Goal: Task Accomplishment & Management: Manage account settings

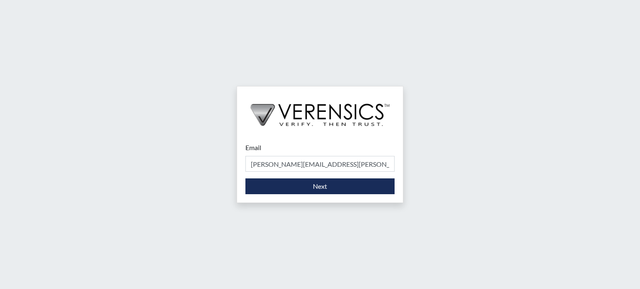
type input "[PERSON_NAME][EMAIL_ADDRESS][PERSON_NAME][DOMAIN_NAME]"
click at [309, 194] on div "Email [EMAIL_ADDRESS][DOMAIN_NAME] Please provide your email address. Next" at bounding box center [320, 169] width 166 height 68
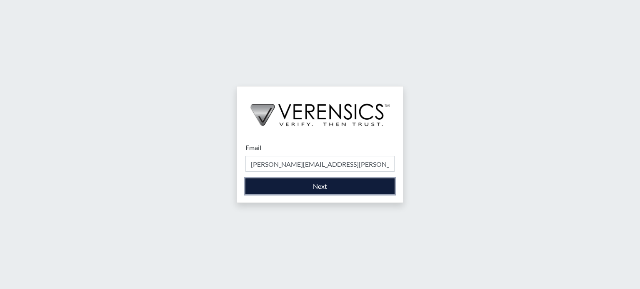
click at [363, 179] on button "Next" at bounding box center [319, 187] width 149 height 16
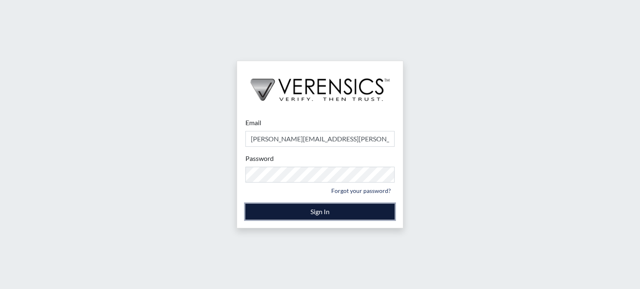
click at [311, 212] on button "Sign In" at bounding box center [319, 212] width 149 height 16
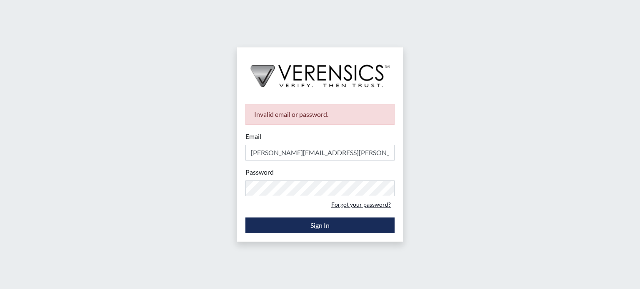
click at [345, 203] on link "Forgot your password?" at bounding box center [360, 204] width 67 height 13
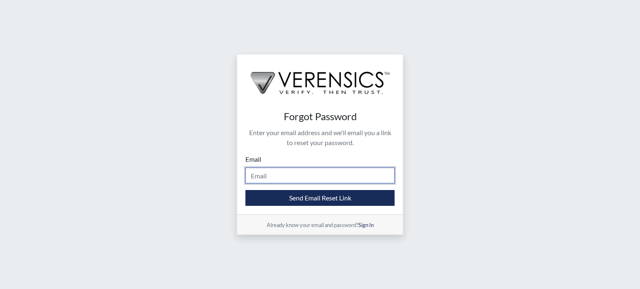
click at [338, 180] on input "Email" at bounding box center [319, 176] width 149 height 16
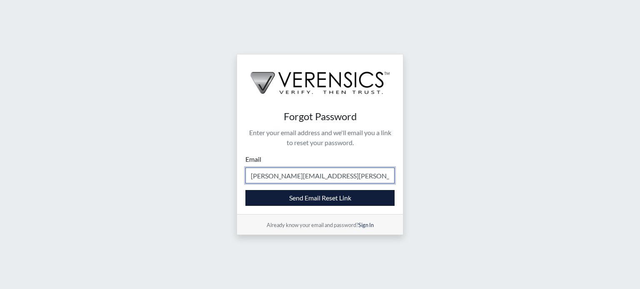
type input "[PERSON_NAME][EMAIL_ADDRESS][PERSON_NAME][DOMAIN_NAME]"
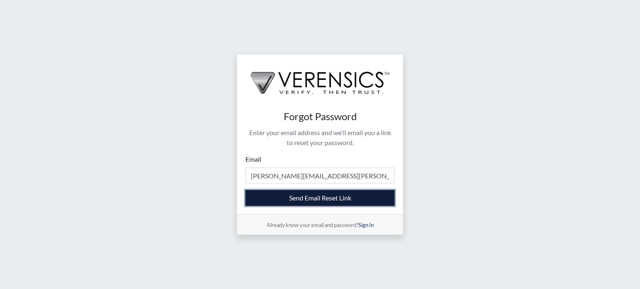
click at [334, 202] on button "Send Email Reset Link" at bounding box center [319, 198] width 149 height 16
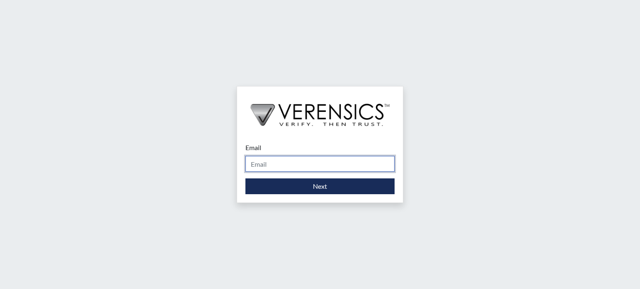
click at [265, 167] on input "Email" at bounding box center [319, 164] width 149 height 16
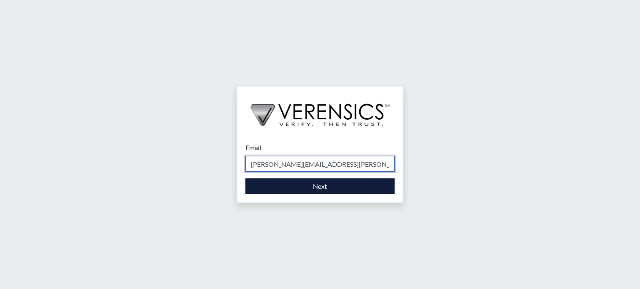
type input "[PERSON_NAME][EMAIL_ADDRESS][PERSON_NAME][DOMAIN_NAME]"
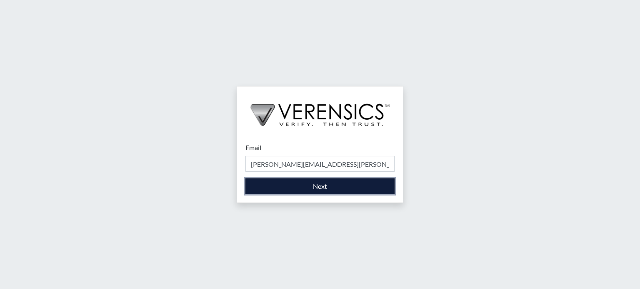
click at [333, 185] on button "Next" at bounding box center [319, 187] width 149 height 16
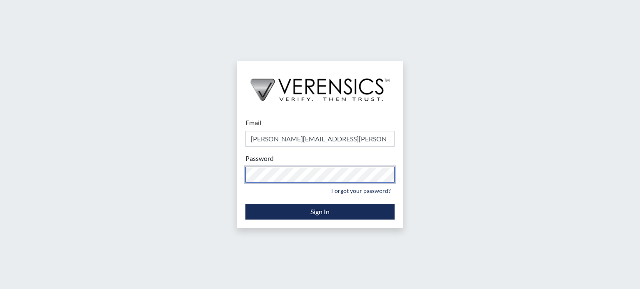
click at [208, 176] on div "Email [EMAIL_ADDRESS][DOMAIN_NAME] Please provide your email address. Password …" at bounding box center [320, 144] width 640 height 289
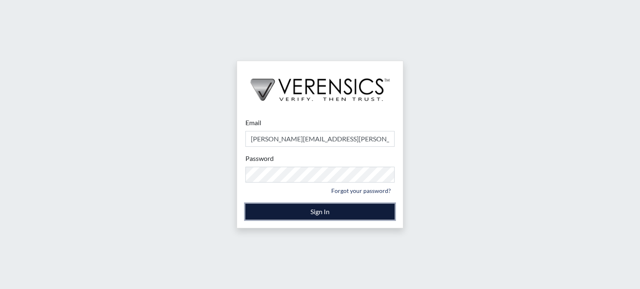
click at [333, 214] on button "Sign In" at bounding box center [319, 212] width 149 height 16
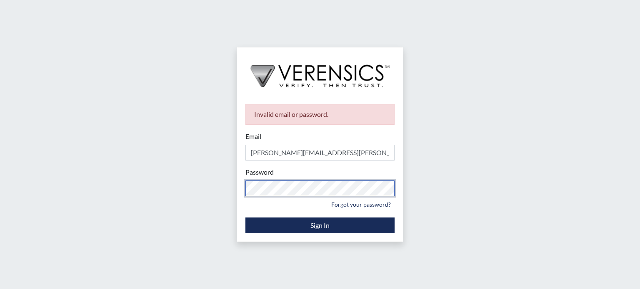
click at [195, 198] on div "Invalid email or password. Email [EMAIL_ADDRESS][DOMAIN_NAME] Please provide yo…" at bounding box center [320, 144] width 640 height 289
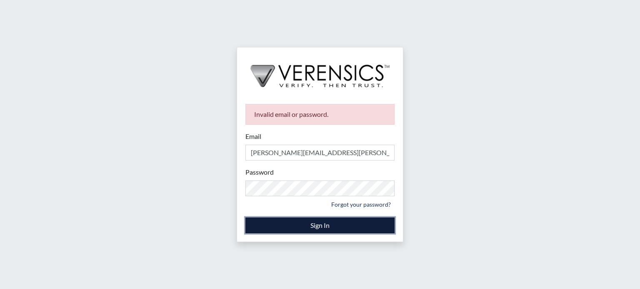
click at [283, 224] on button "Sign In" at bounding box center [319, 226] width 149 height 16
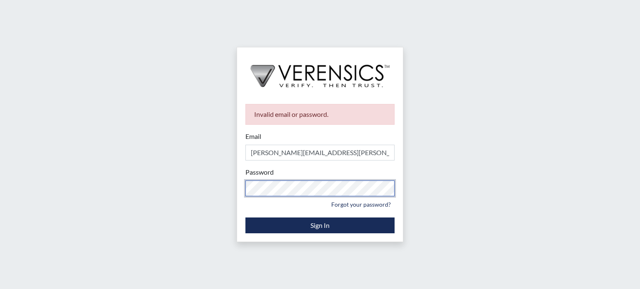
click at [179, 214] on div "Invalid email or password. Email [EMAIL_ADDRESS][DOMAIN_NAME] Please provide yo…" at bounding box center [320, 144] width 640 height 289
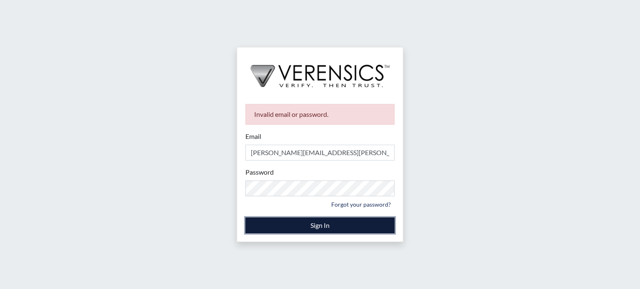
click at [280, 224] on button "Sign In" at bounding box center [319, 226] width 149 height 16
